Goal: Task Accomplishment & Management: Use online tool/utility

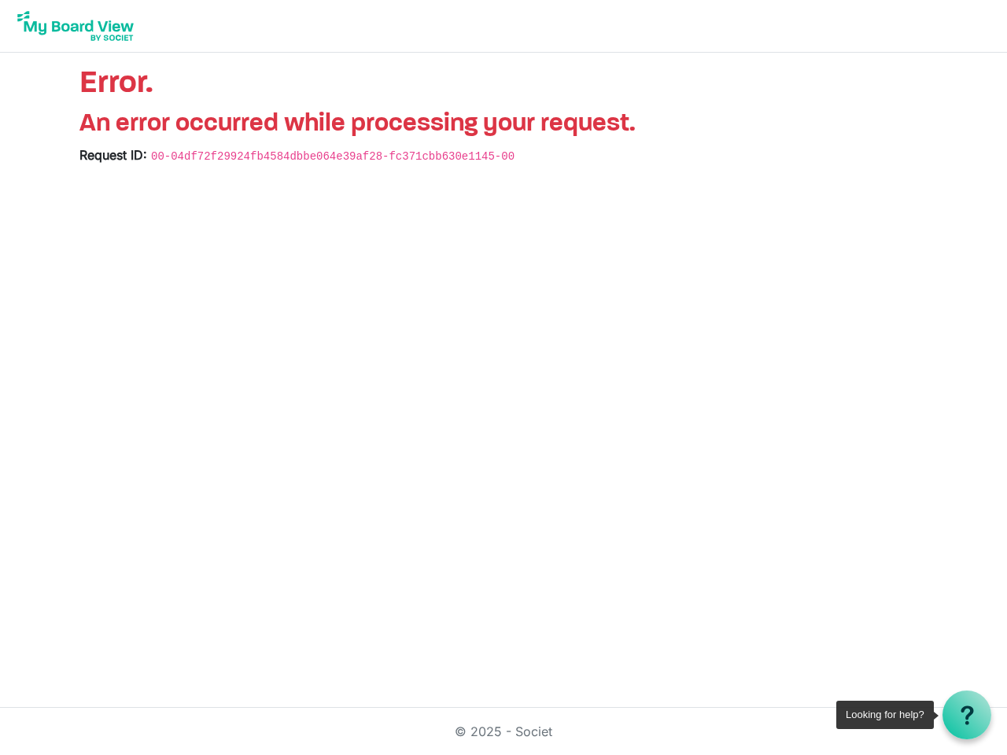
click at [967, 715] on use at bounding box center [967, 715] width 13 height 19
